Goal: Browse casually: Explore the website without a specific task or goal

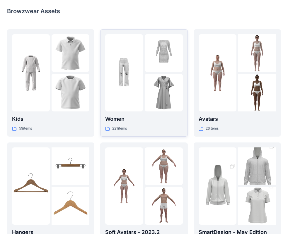
click at [119, 127] on p "221 items" at bounding box center [119, 129] width 15 height 6
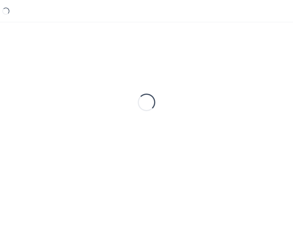
click at [119, 127] on div "Loading..." at bounding box center [146, 102] width 279 height 146
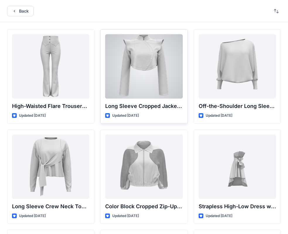
click at [147, 68] on div at bounding box center [143, 66] width 77 height 64
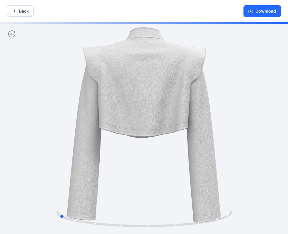
drag, startPoint x: 225, startPoint y: 201, endPoint x: 130, endPoint y: 185, distance: 96.2
click at [130, 185] on div at bounding box center [144, 128] width 288 height 213
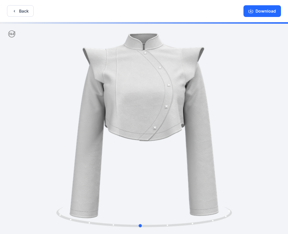
drag, startPoint x: 216, startPoint y: 173, endPoint x: 90, endPoint y: 144, distance: 130.2
click at [100, 154] on div at bounding box center [144, 128] width 288 height 213
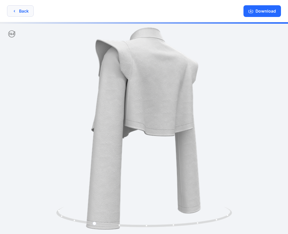
click at [13, 11] on icon "button" at bounding box center [14, 11] width 5 height 5
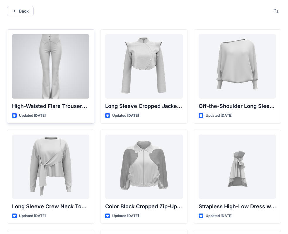
click at [49, 71] on div at bounding box center [50, 66] width 77 height 64
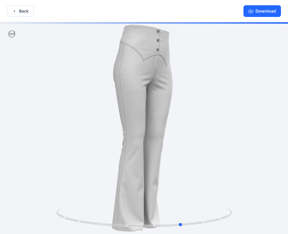
drag, startPoint x: 234, startPoint y: 161, endPoint x: 97, endPoint y: 168, distance: 136.5
click at [97, 168] on div at bounding box center [144, 128] width 288 height 213
click at [15, 13] on icon "button" at bounding box center [14, 11] width 5 height 5
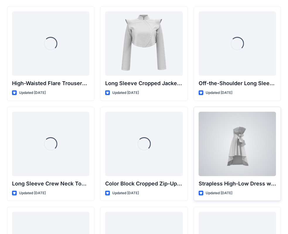
scroll to position [29, 0]
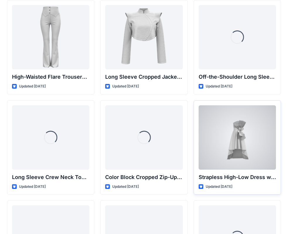
click at [233, 145] on div at bounding box center [236, 137] width 77 height 64
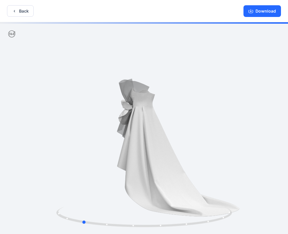
drag, startPoint x: 236, startPoint y: 173, endPoint x: 175, endPoint y: 183, distance: 61.7
click at [175, 183] on div at bounding box center [144, 128] width 288 height 213
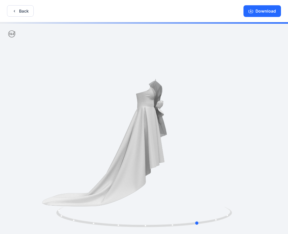
drag, startPoint x: 181, startPoint y: 162, endPoint x: 142, endPoint y: 173, distance: 40.2
click at [96, 161] on div at bounding box center [144, 128] width 288 height 213
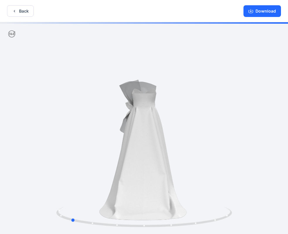
drag, startPoint x: 142, startPoint y: 173, endPoint x: 206, endPoint y: 164, distance: 64.2
click at [206, 164] on div at bounding box center [144, 128] width 288 height 213
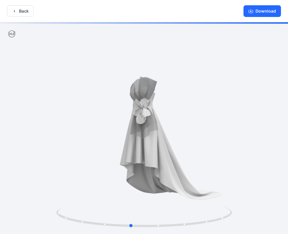
drag, startPoint x: 194, startPoint y: 178, endPoint x: 85, endPoint y: 179, distance: 109.7
click at [85, 179] on div at bounding box center [144, 128] width 288 height 213
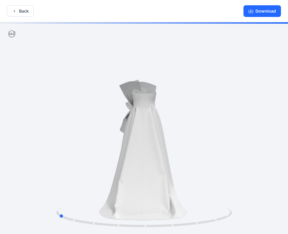
drag, startPoint x: 213, startPoint y: 185, endPoint x: 143, endPoint y: 191, distance: 70.2
click at [143, 191] on div at bounding box center [144, 128] width 288 height 213
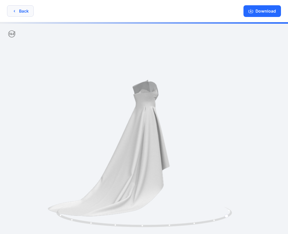
click at [13, 9] on icon "button" at bounding box center [14, 11] width 5 height 5
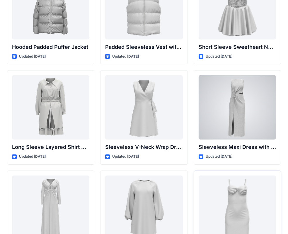
scroll to position [644, 0]
